Goal: Transaction & Acquisition: Obtain resource

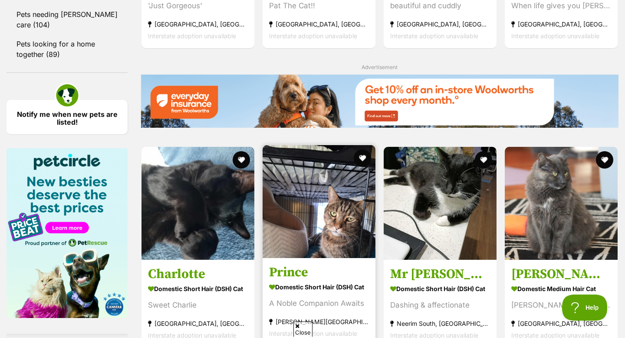
scroll to position [929, 0]
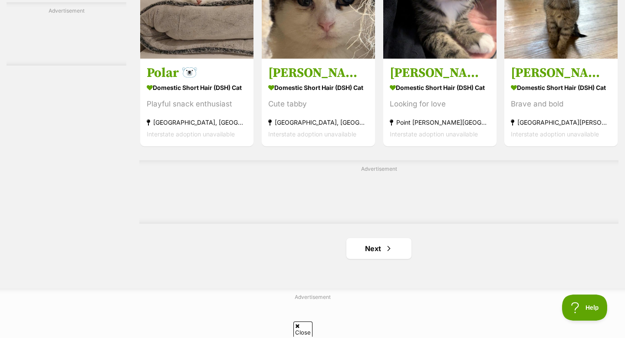
scroll to position [1353, 0]
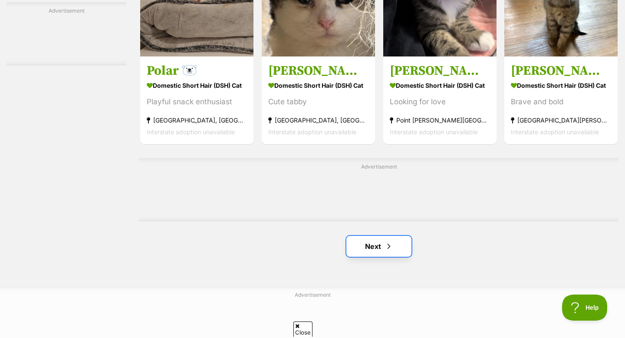
click at [389, 249] on span "Next page" at bounding box center [389, 246] width 9 height 10
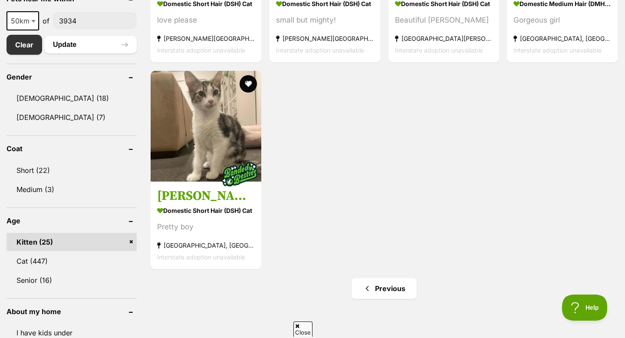
scroll to position [476, 0]
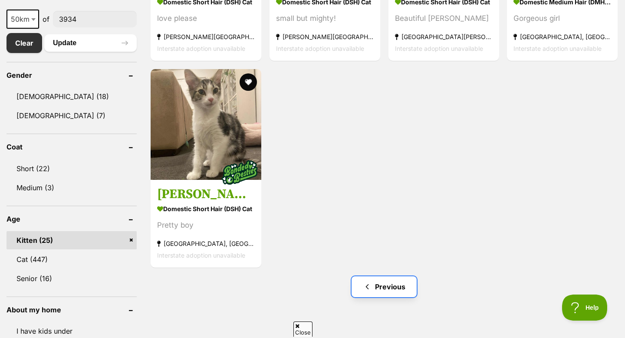
click at [369, 289] on span "Previous page" at bounding box center [367, 286] width 9 height 10
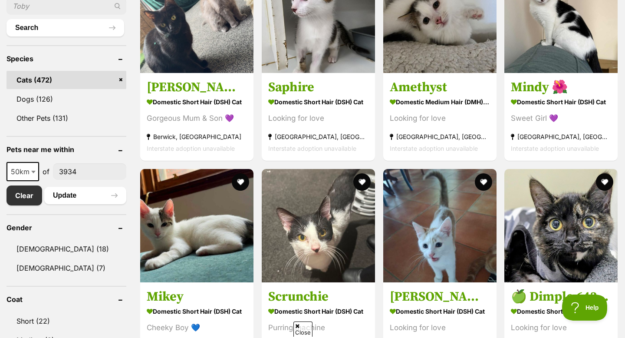
scroll to position [322, 0]
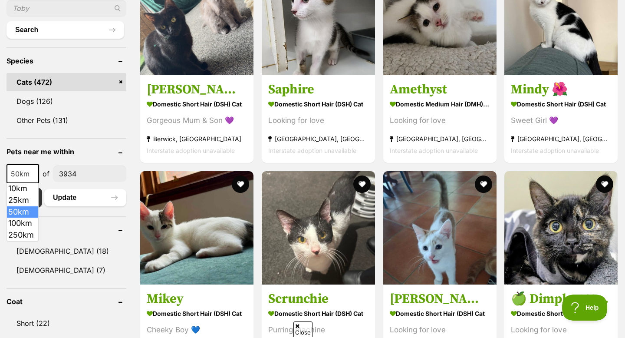
click at [29, 169] on span "50km" at bounding box center [22, 174] width 31 height 12
select select "100"
click at [65, 198] on button "Update" at bounding box center [85, 197] width 82 height 17
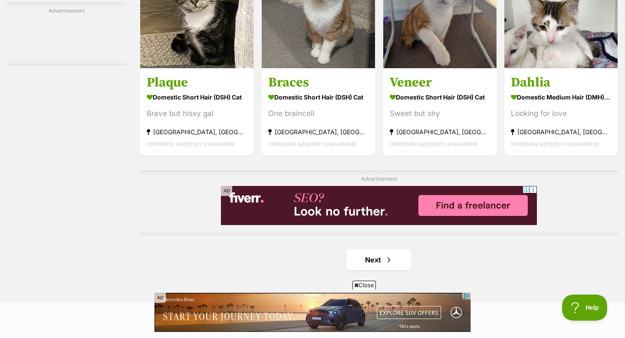
scroll to position [1343, 0]
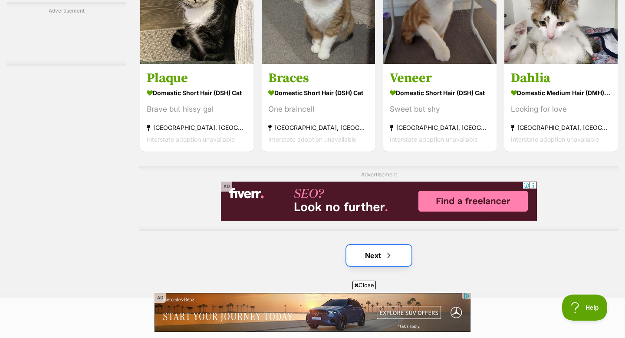
click at [383, 258] on link "Next" at bounding box center [378, 255] width 65 height 21
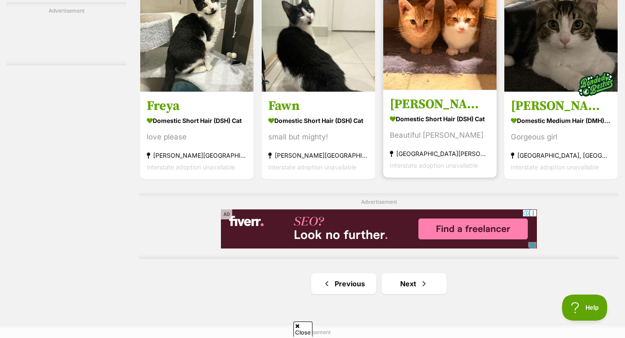
scroll to position [1343, 0]
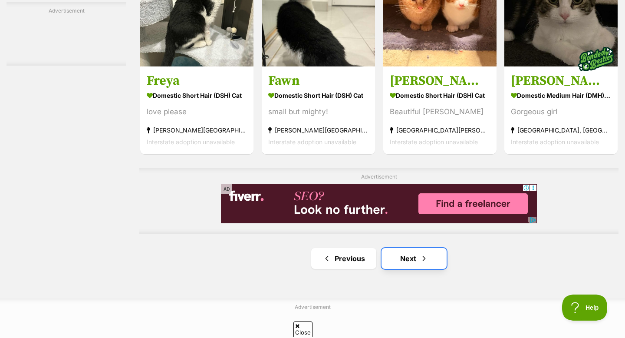
click at [406, 253] on link "Next" at bounding box center [414, 258] width 65 height 21
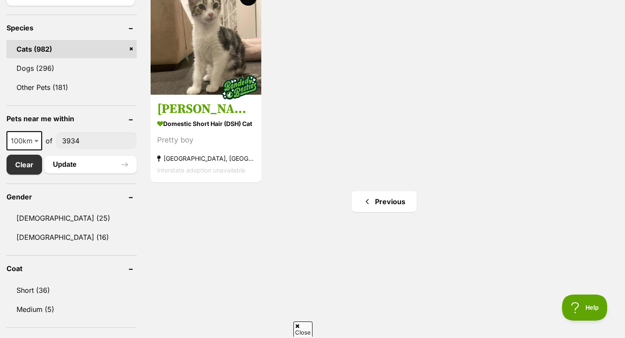
scroll to position [362, 0]
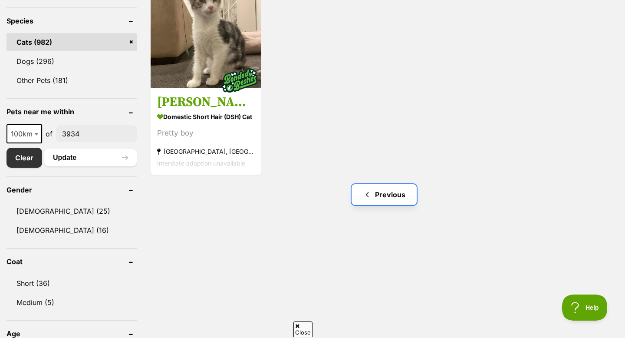
click at [363, 189] on span "Previous page" at bounding box center [367, 194] width 9 height 10
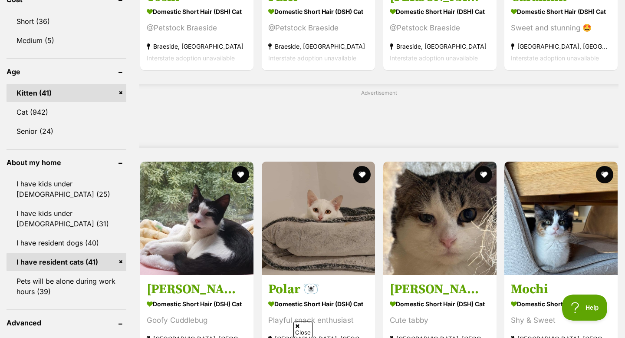
scroll to position [624, 0]
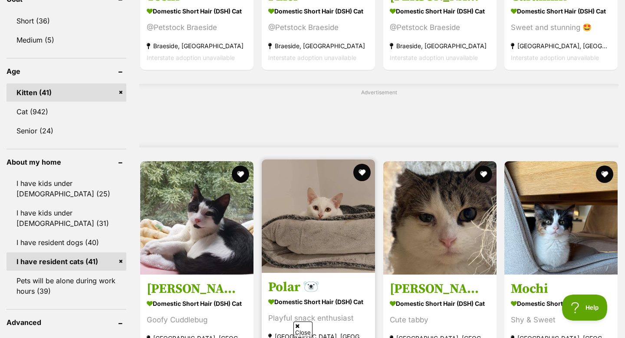
click at [290, 189] on img at bounding box center [318, 215] width 113 height 113
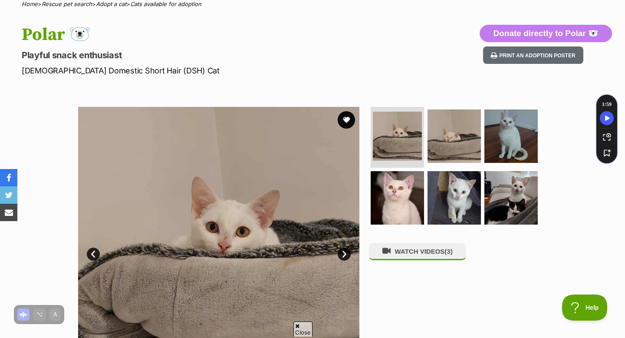
scroll to position [86, 0]
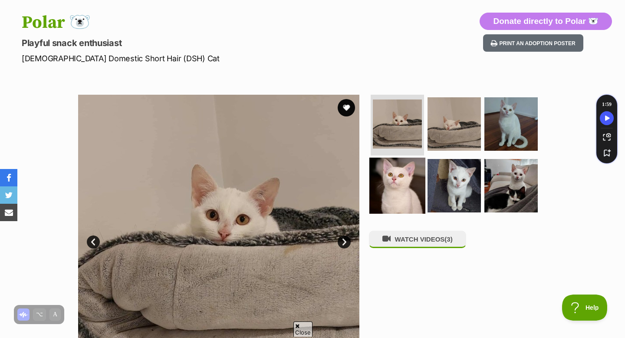
click at [399, 178] on img at bounding box center [398, 185] width 56 height 56
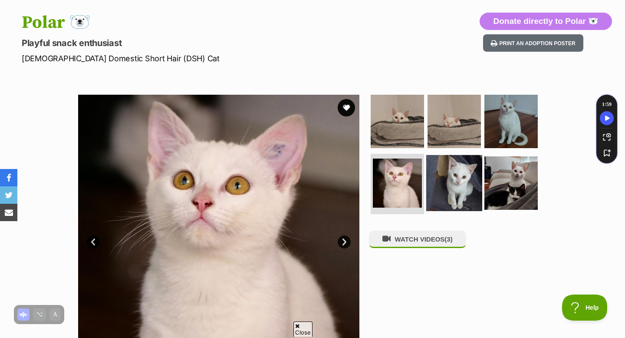
click at [456, 181] on img at bounding box center [454, 183] width 56 height 56
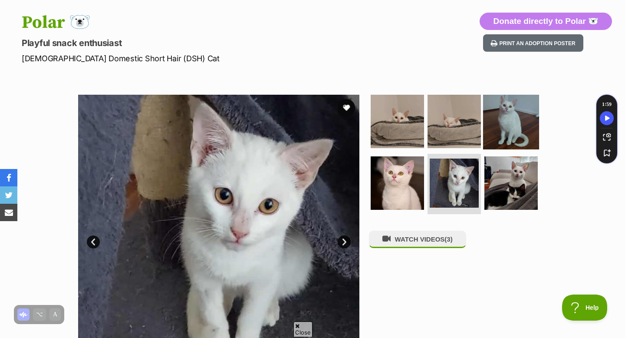
click at [489, 133] on img at bounding box center [511, 121] width 56 height 56
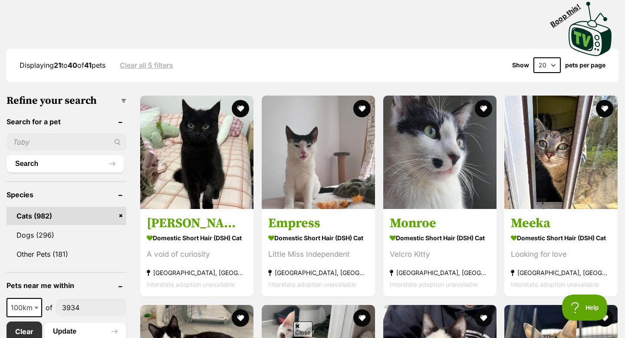
scroll to position [193, 0]
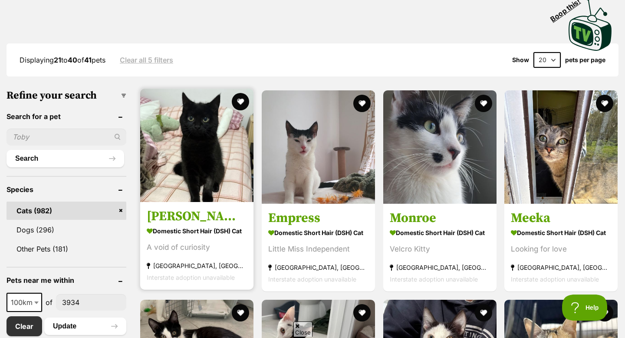
click at [185, 153] on img at bounding box center [196, 145] width 113 height 113
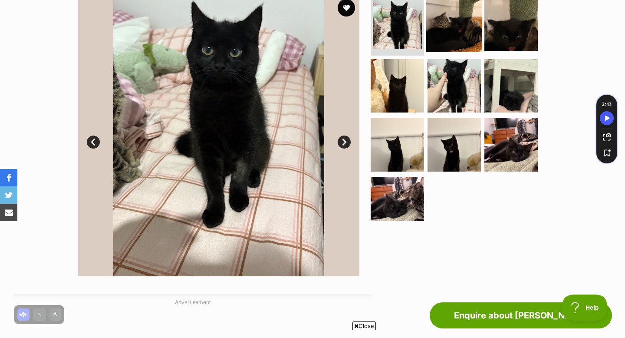
click at [460, 34] on img at bounding box center [454, 24] width 56 height 56
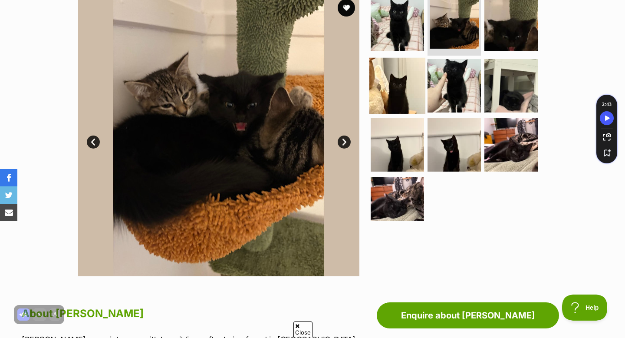
click at [408, 84] on img at bounding box center [398, 85] width 56 height 56
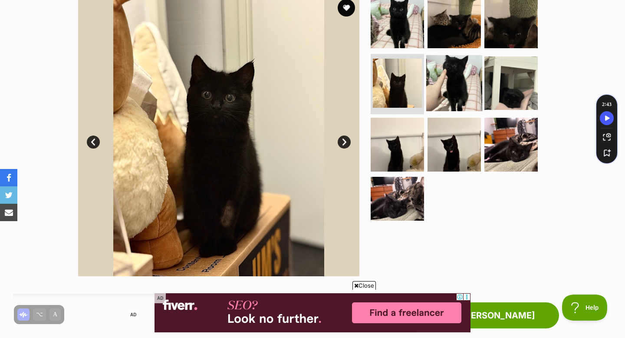
click at [464, 84] on img at bounding box center [454, 83] width 56 height 56
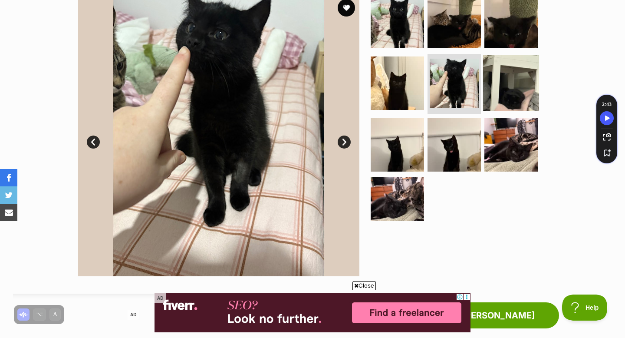
click at [500, 91] on img at bounding box center [511, 83] width 56 height 56
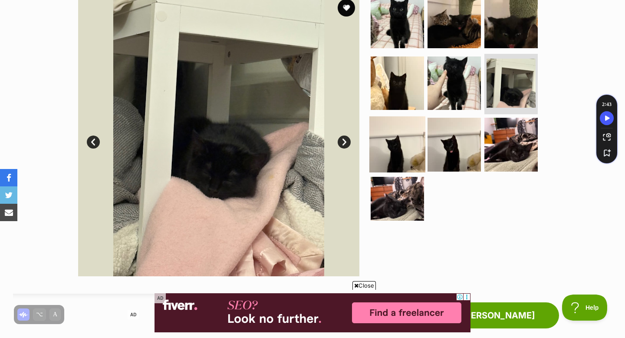
click at [383, 155] on img at bounding box center [398, 144] width 56 height 56
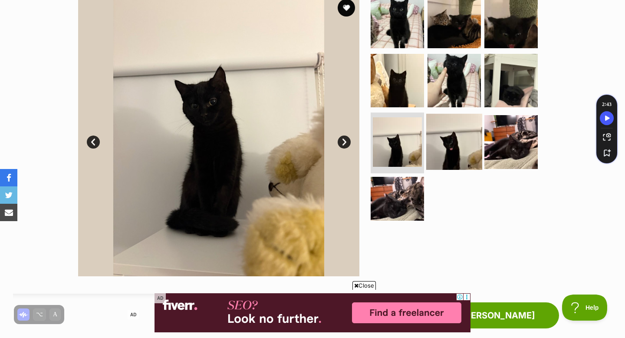
click at [449, 157] on img at bounding box center [454, 142] width 56 height 56
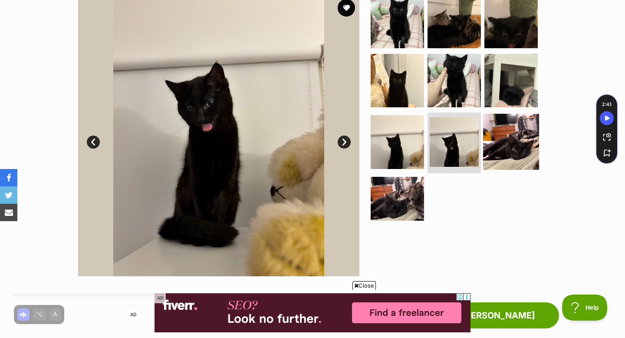
click at [500, 145] on img at bounding box center [511, 142] width 56 height 56
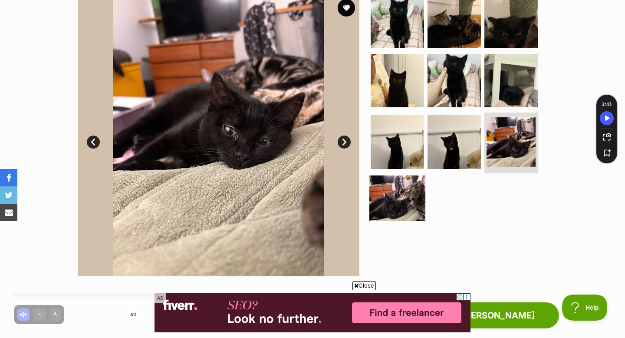
click at [400, 185] on img at bounding box center [398, 203] width 56 height 56
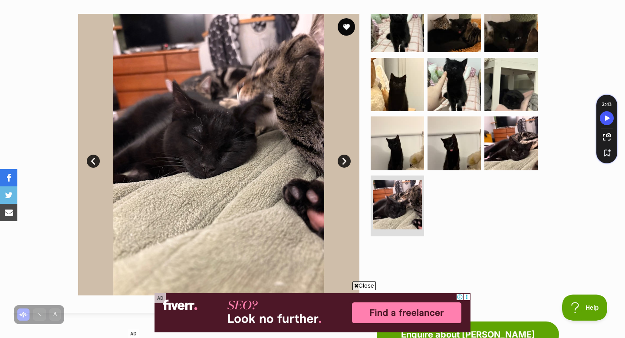
scroll to position [123, 0]
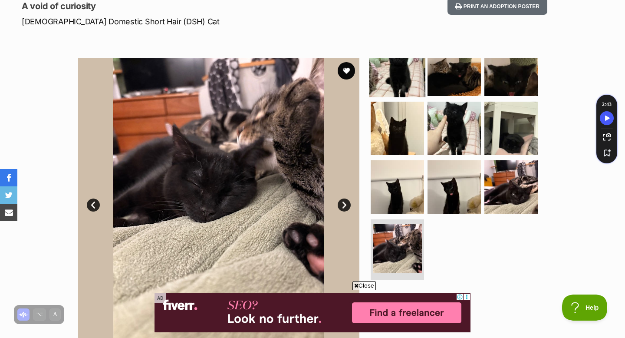
click at [417, 82] on img at bounding box center [398, 69] width 56 height 56
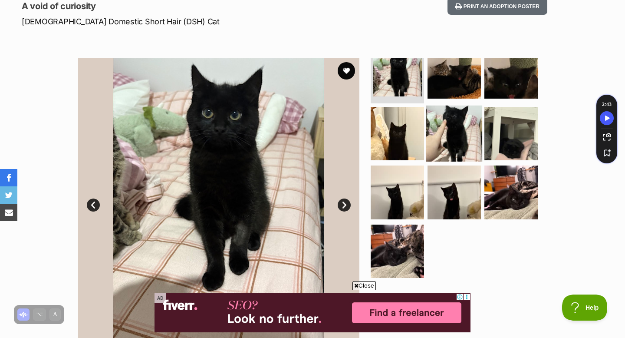
click at [443, 118] on img at bounding box center [454, 133] width 56 height 56
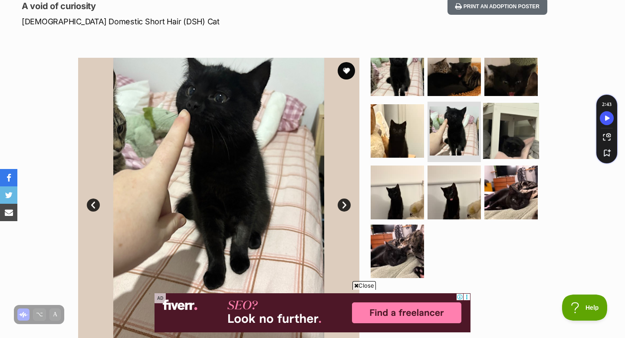
click at [490, 139] on img at bounding box center [511, 130] width 56 height 56
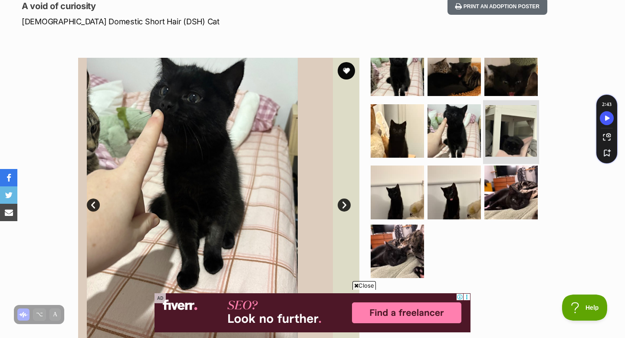
scroll to position [17, 0]
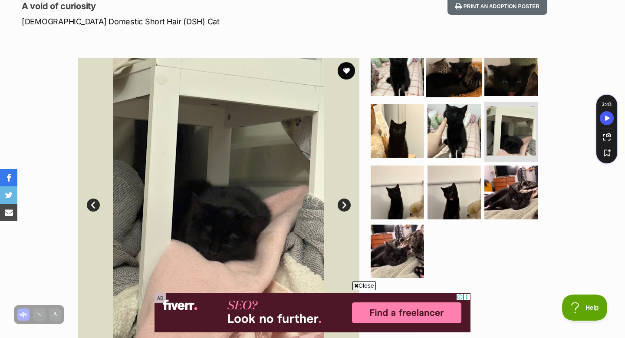
click at [450, 66] on img at bounding box center [454, 69] width 56 height 56
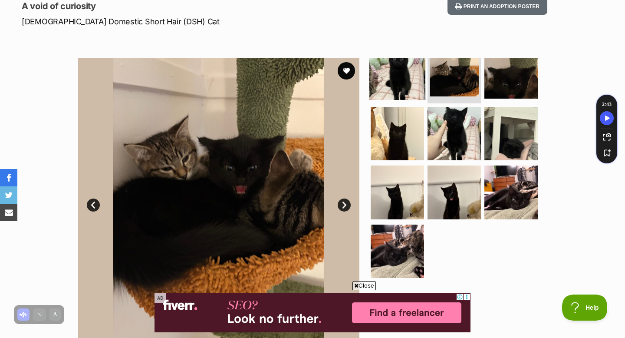
click at [410, 76] on img at bounding box center [398, 72] width 56 height 56
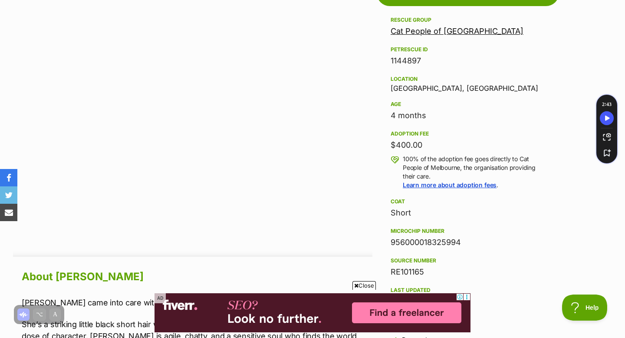
scroll to position [509, 0]
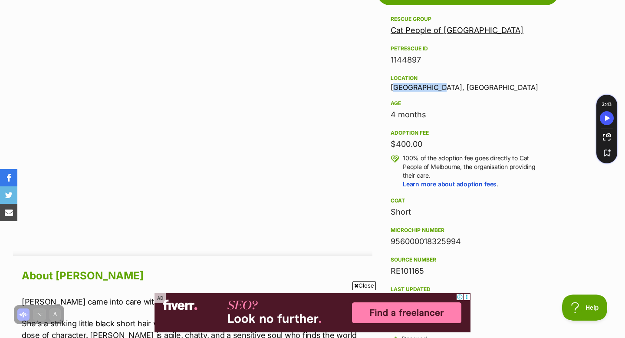
drag, startPoint x: 435, startPoint y: 85, endPoint x: 390, endPoint y: 82, distance: 45.2
click at [390, 82] on aside "Rescue group Cat People of Melbourne PetRescue ID 1144897 Location Newport, VIC…" at bounding box center [468, 231] width 182 height 434
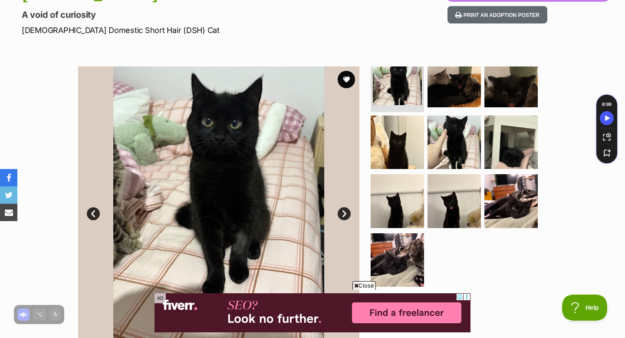
scroll to position [83, 0]
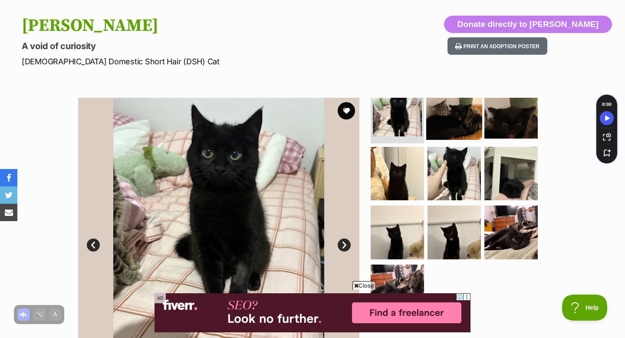
click at [471, 115] on img at bounding box center [454, 112] width 56 height 56
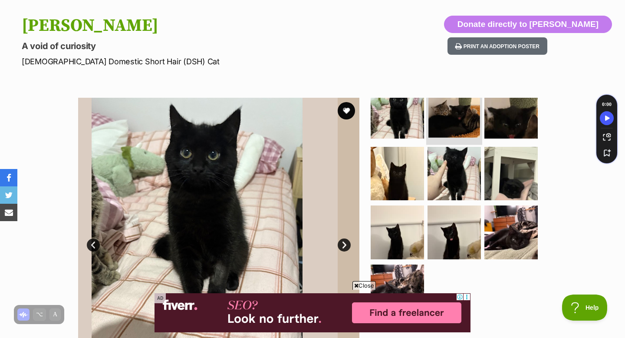
scroll to position [15, 0]
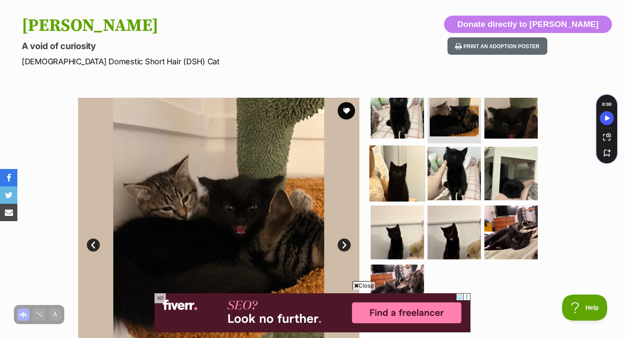
click at [397, 160] on img at bounding box center [398, 173] width 56 height 56
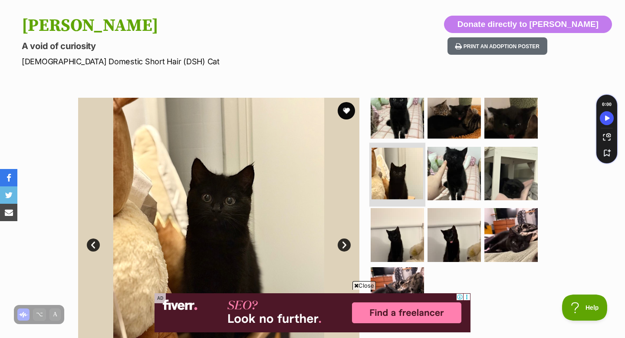
scroll to position [17, 0]
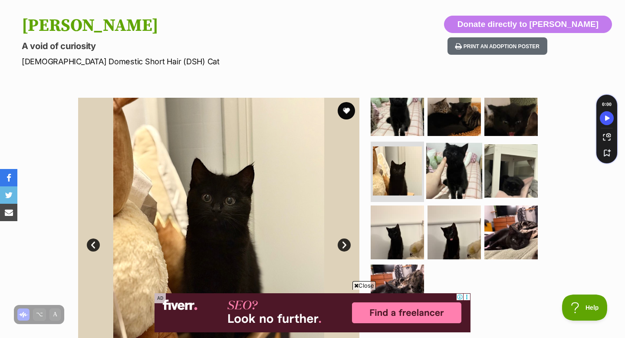
click at [453, 166] on img at bounding box center [454, 170] width 56 height 56
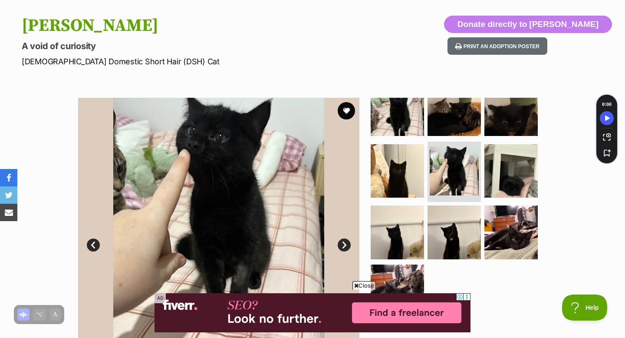
click at [443, 200] on ul at bounding box center [458, 211] width 178 height 226
click at [441, 212] on img at bounding box center [454, 232] width 56 height 56
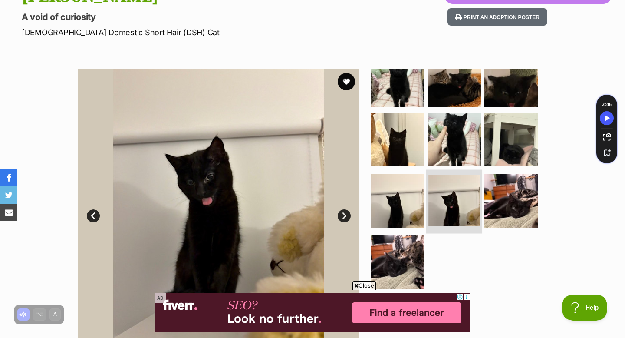
scroll to position [114, 0]
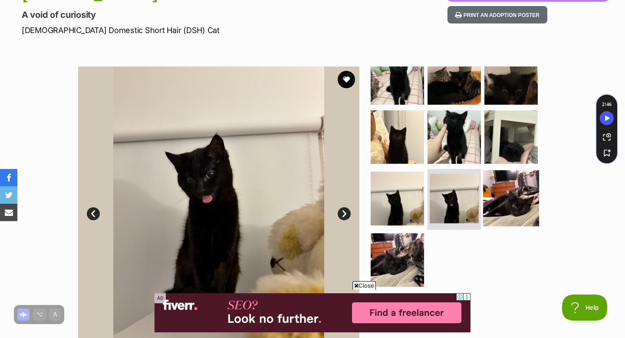
click at [490, 196] on img at bounding box center [511, 198] width 56 height 56
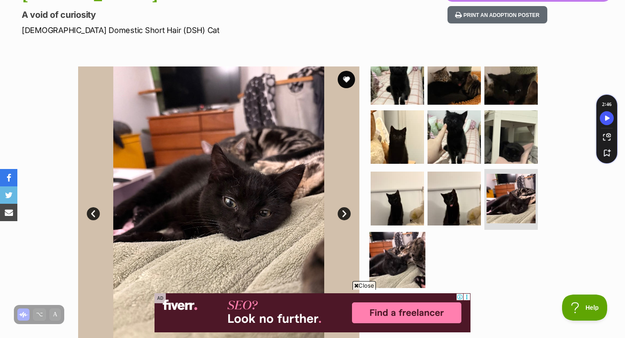
click at [407, 243] on img at bounding box center [398, 260] width 56 height 56
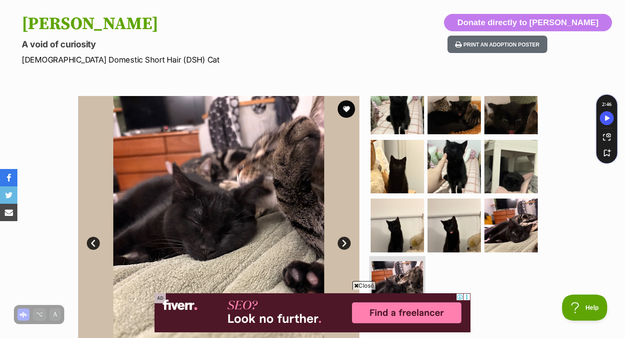
scroll to position [0, 0]
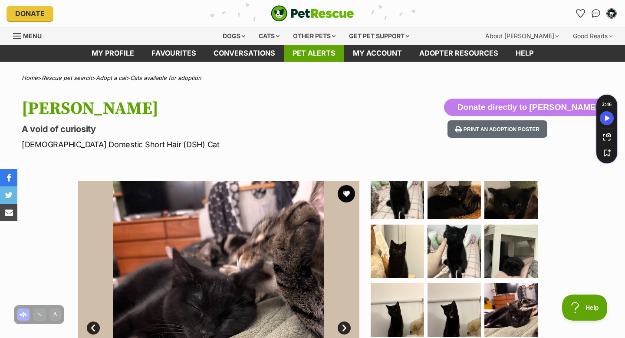
click at [323, 57] on link "Pet alerts" at bounding box center [314, 53] width 60 height 17
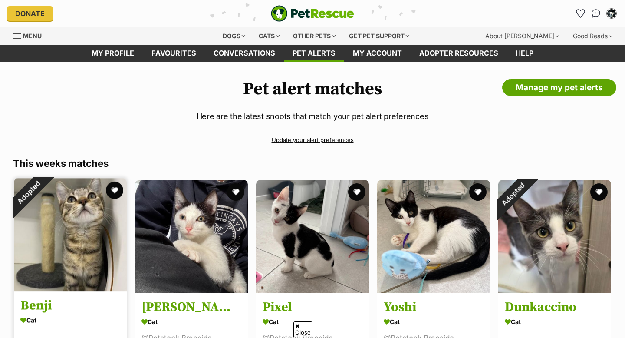
click at [97, 205] on img at bounding box center [70, 234] width 113 height 113
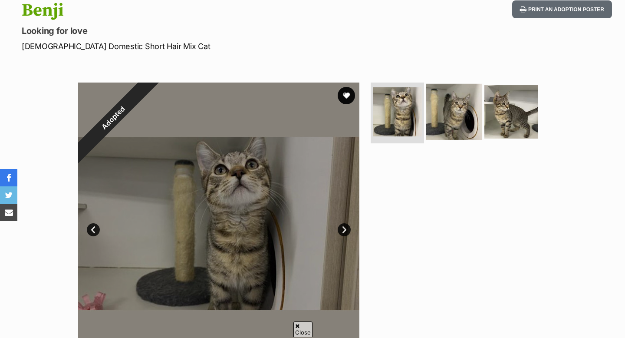
click at [461, 96] on img at bounding box center [454, 112] width 56 height 56
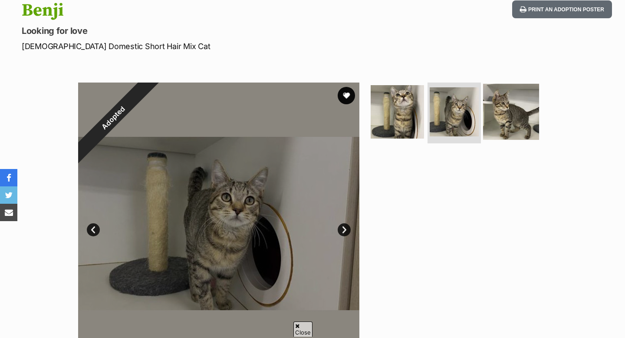
click at [525, 102] on img at bounding box center [511, 112] width 56 height 56
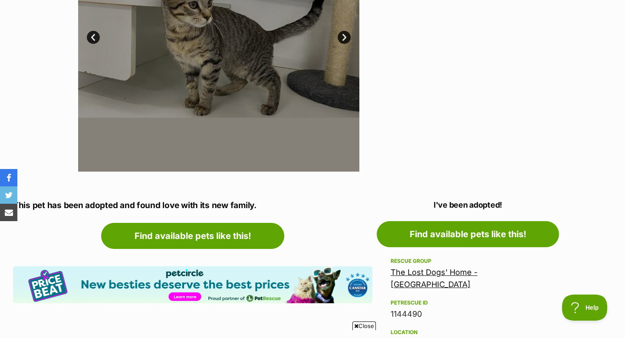
scroll to position [293, 0]
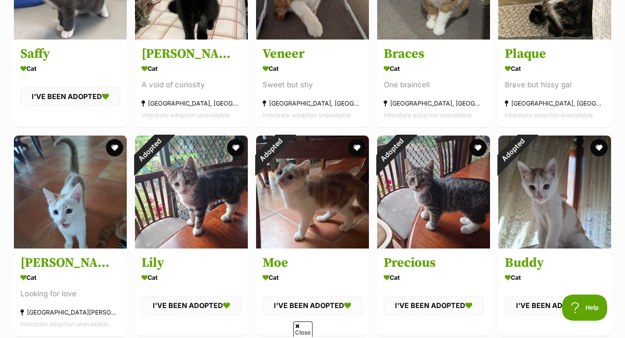
scroll to position [709, 0]
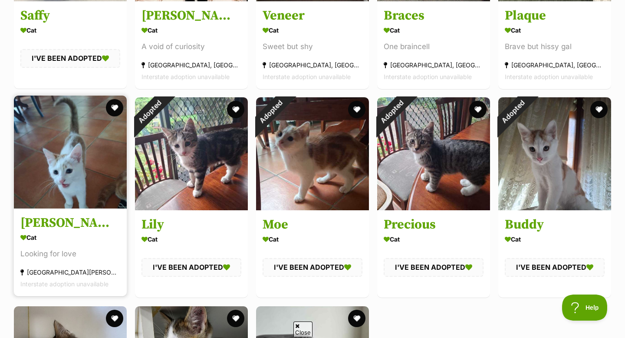
click at [82, 153] on img at bounding box center [70, 152] width 113 height 113
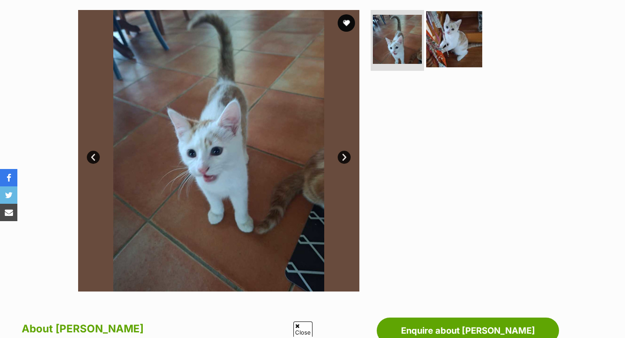
scroll to position [171, 0]
click at [452, 25] on img at bounding box center [454, 39] width 56 height 56
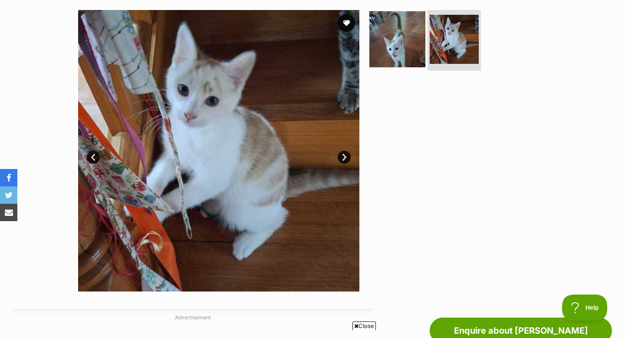
scroll to position [0, 0]
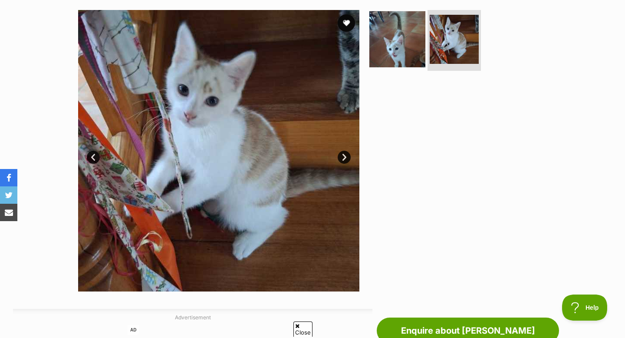
click at [409, 51] on img at bounding box center [398, 39] width 56 height 56
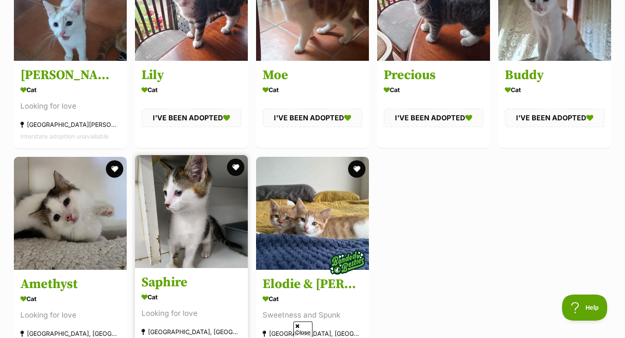
scroll to position [860, 0]
